Goal: Information Seeking & Learning: Understand process/instructions

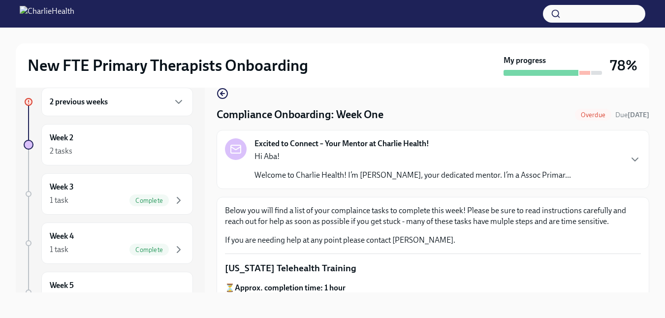
scroll to position [18, 0]
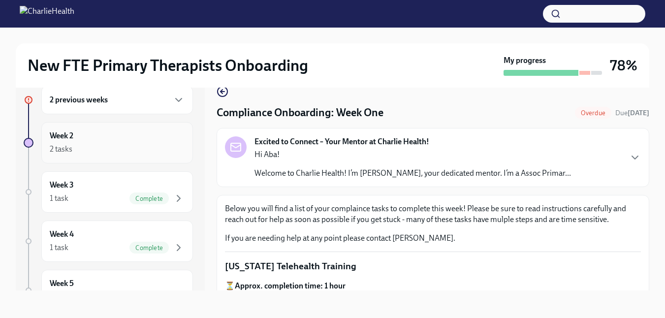
click at [71, 141] on h6 "Week 2" at bounding box center [62, 135] width 24 height 11
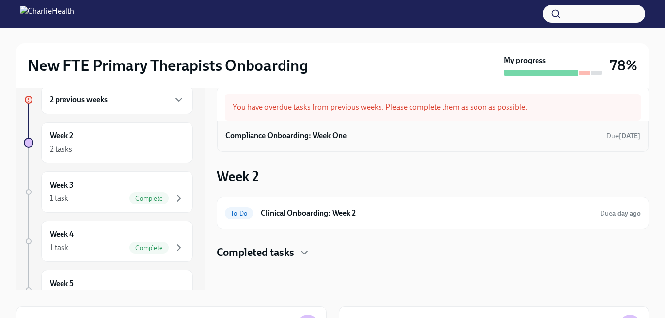
click at [330, 135] on h6 "Compliance Onboarding: Week One" at bounding box center [285, 135] width 121 height 11
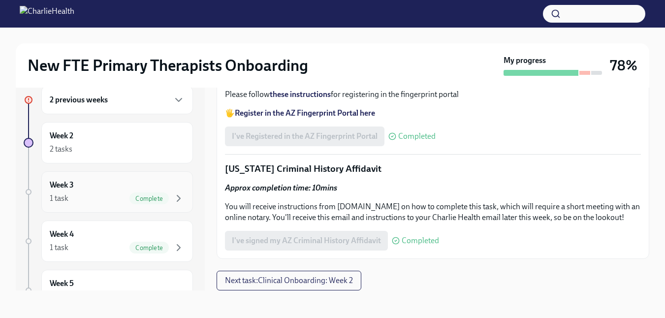
scroll to position [2, 0]
click at [175, 99] on icon "button" at bounding box center [179, 98] width 12 height 12
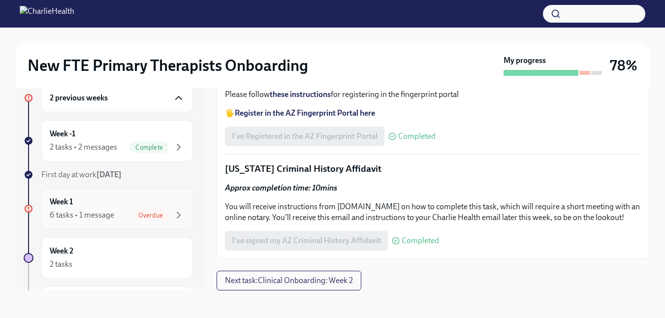
click at [145, 217] on span "Overdue" at bounding box center [150, 215] width 36 height 7
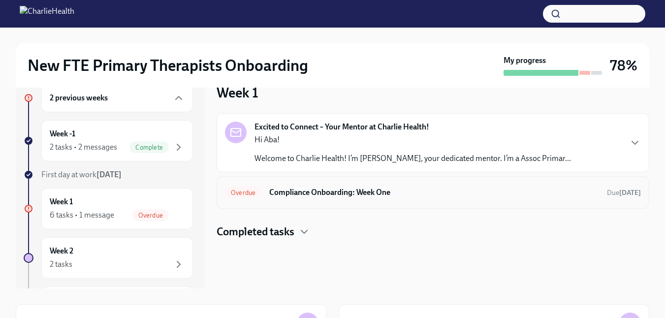
scroll to position [22, 0]
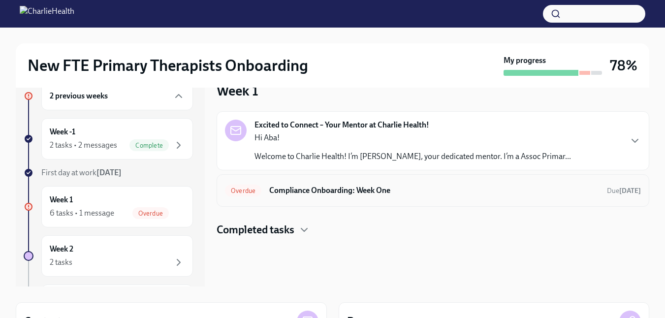
click at [293, 192] on h6 "Compliance Onboarding: Week One" at bounding box center [434, 190] width 330 height 11
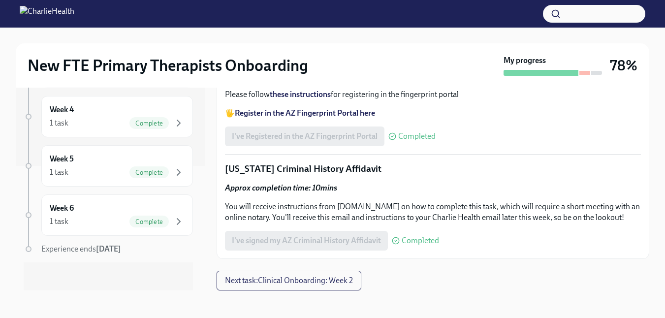
scroll to position [1377, 0]
